Goal: Task Accomplishment & Management: Manage account settings

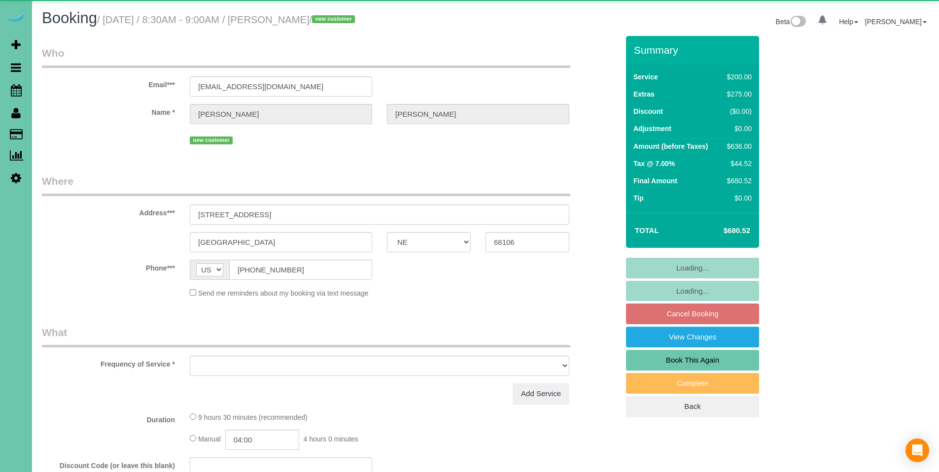
select select "NE"
select select "string:check"
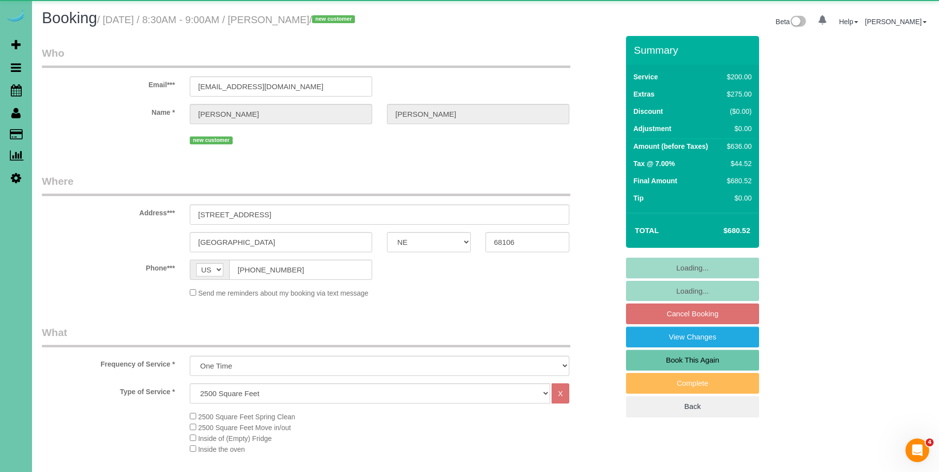
select select "object:835"
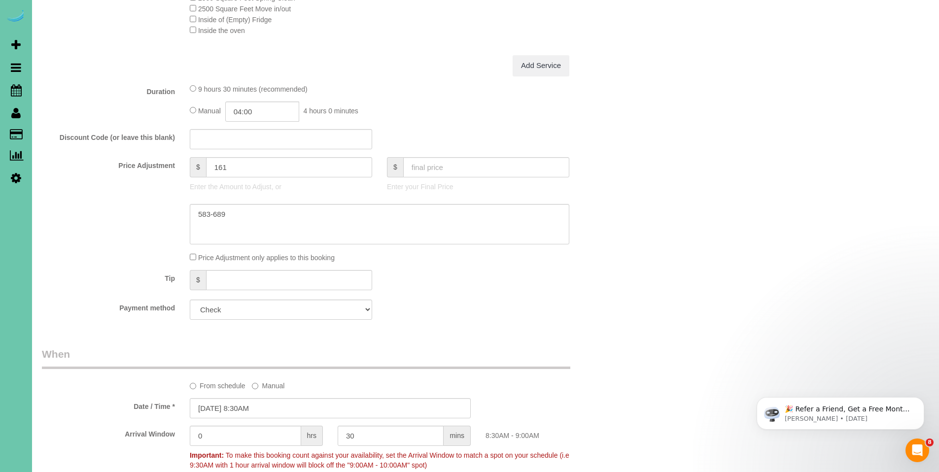
scroll to position [496, 0]
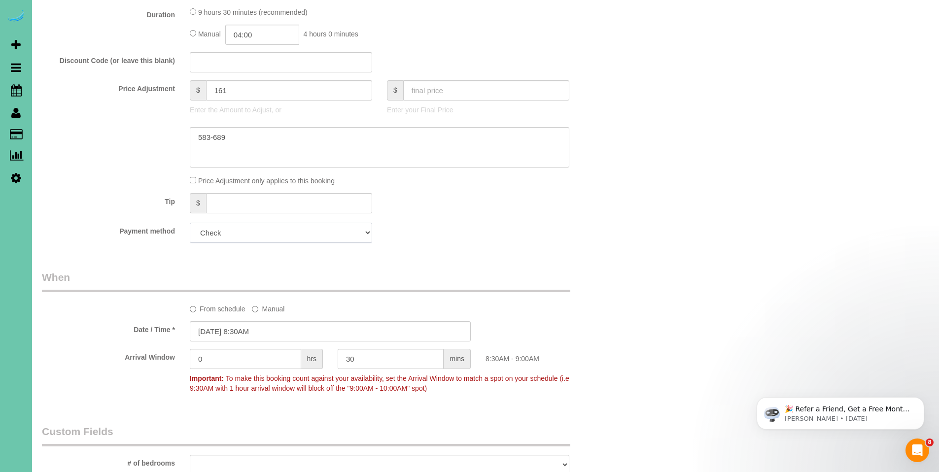
click at [292, 238] on select "Amex - 4002 - 11/2026 (Default) Add Credit Card ─────────────── Cash Check Payp…" at bounding box center [281, 233] width 182 height 20
select select "string:fspay-c72e8402-c164-474b-8730-b38ccb24249e"
click at [190, 223] on select "Amex - 4002 - 11/2026 (Default) Add Credit Card ─────────────── Cash Check Payp…" at bounding box center [281, 233] width 182 height 20
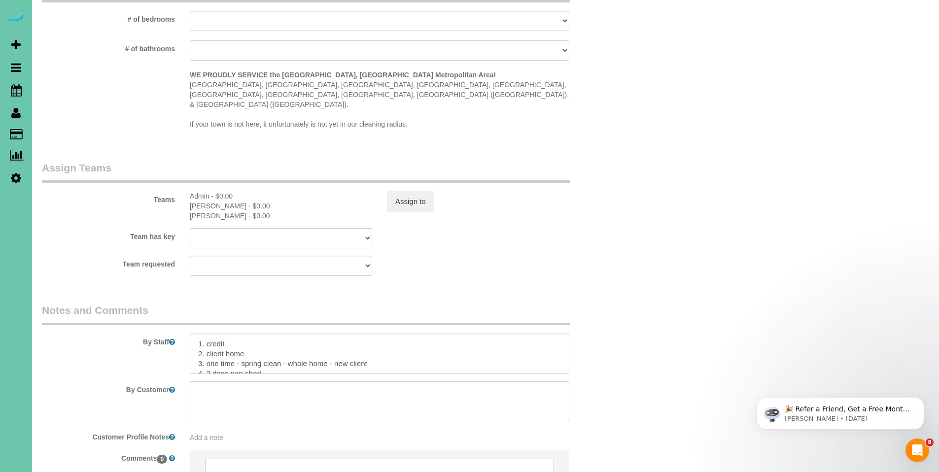
scroll to position [949, 0]
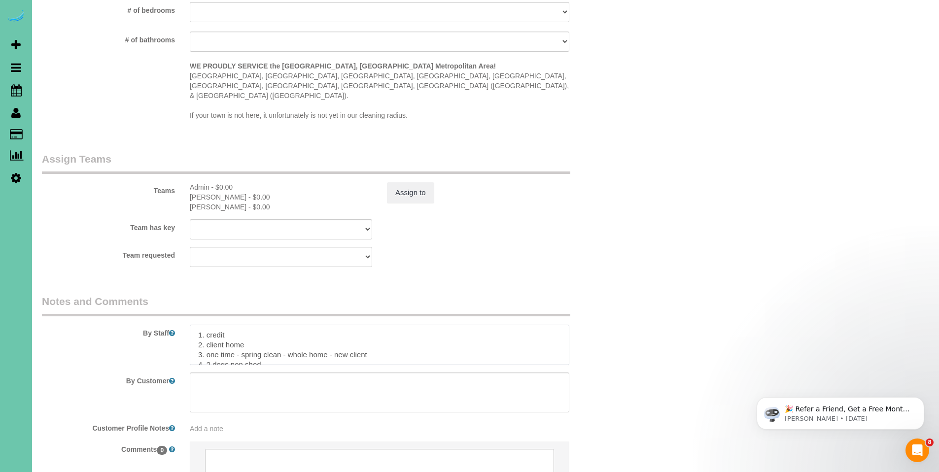
click at [259, 325] on textarea at bounding box center [380, 345] width 380 height 40
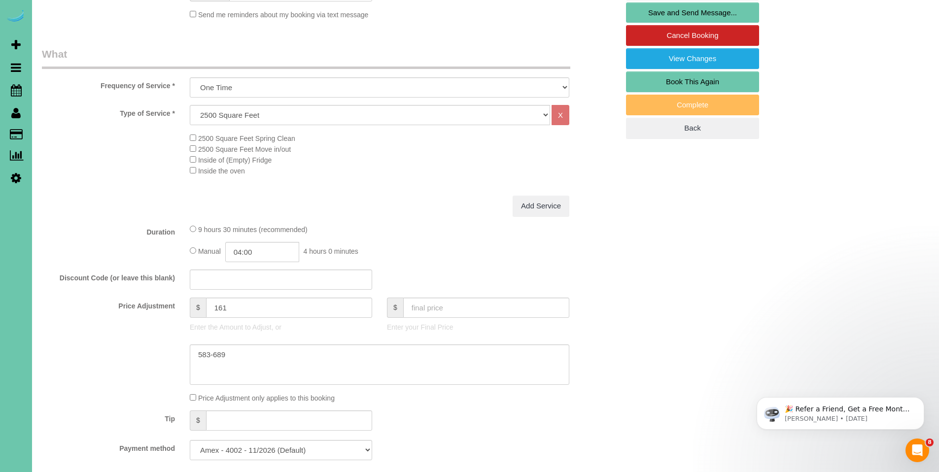
scroll to position [170, 0]
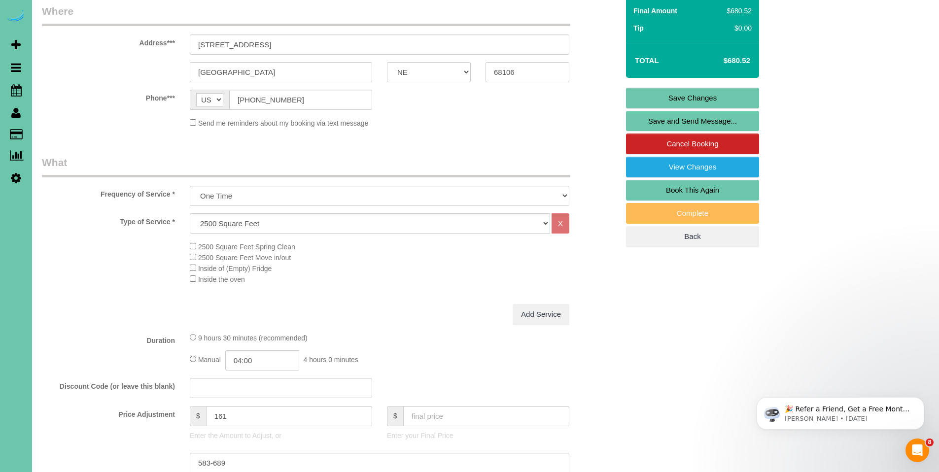
type textarea "1. credit 2. client home - client will call in with door code 3. one time - spr…"
click at [691, 96] on link "Save Changes" at bounding box center [692, 98] width 133 height 21
